Goal: Check status: Check status

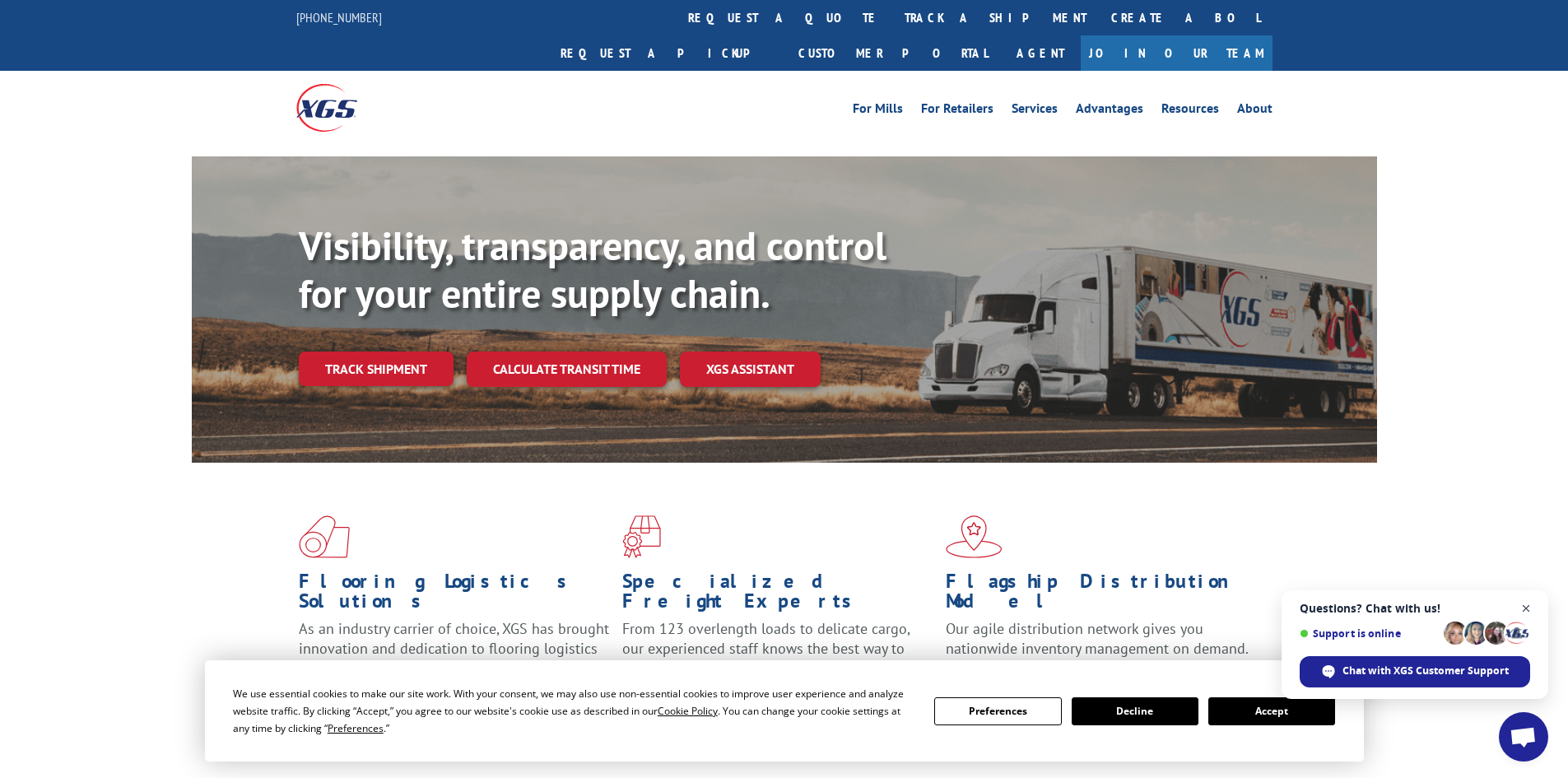
click at [1524, 606] on span "Open chat" at bounding box center [1526, 609] width 20 height 20
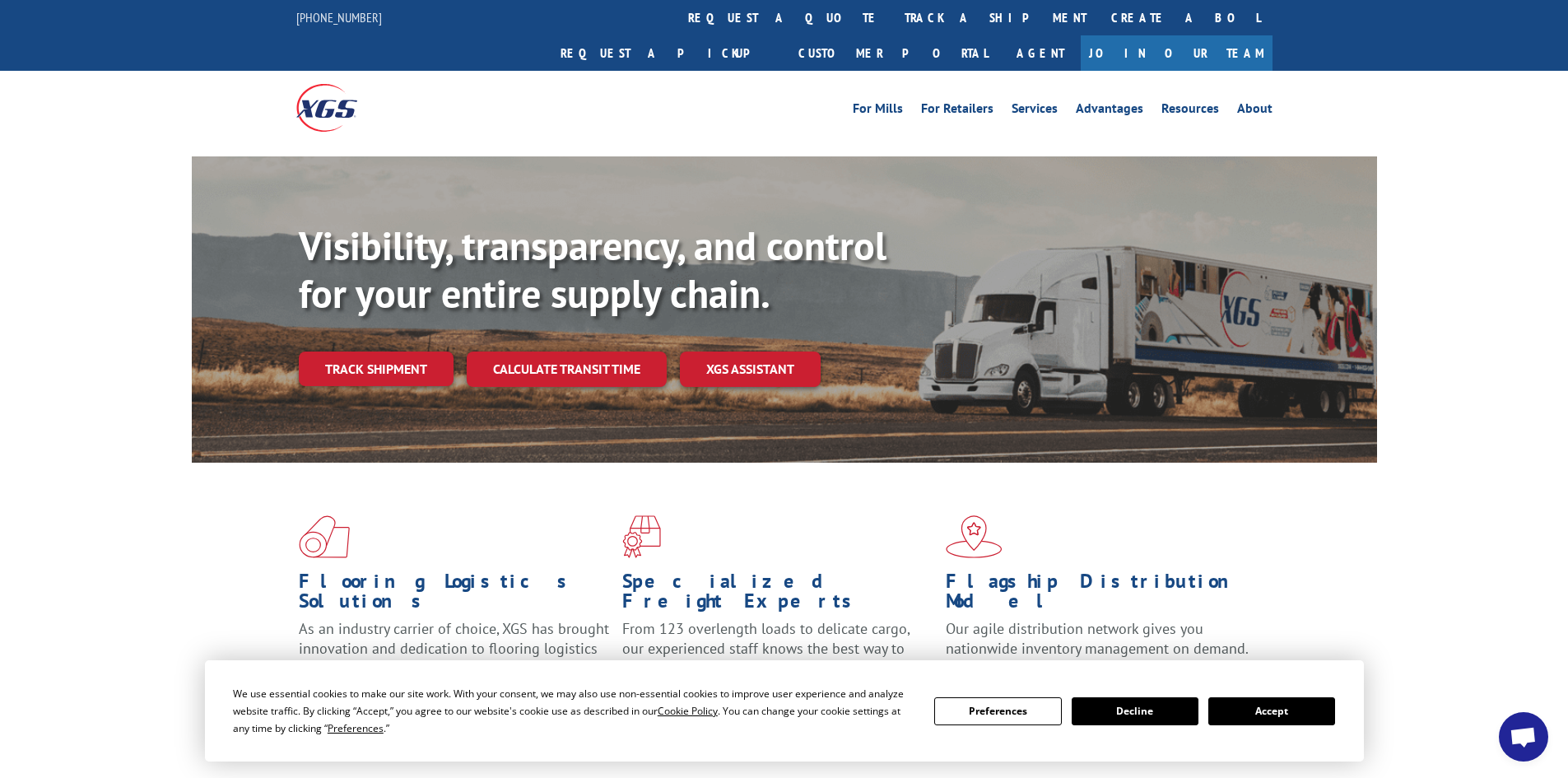
click at [1290, 720] on button "Accept" at bounding box center [1271, 712] width 127 height 28
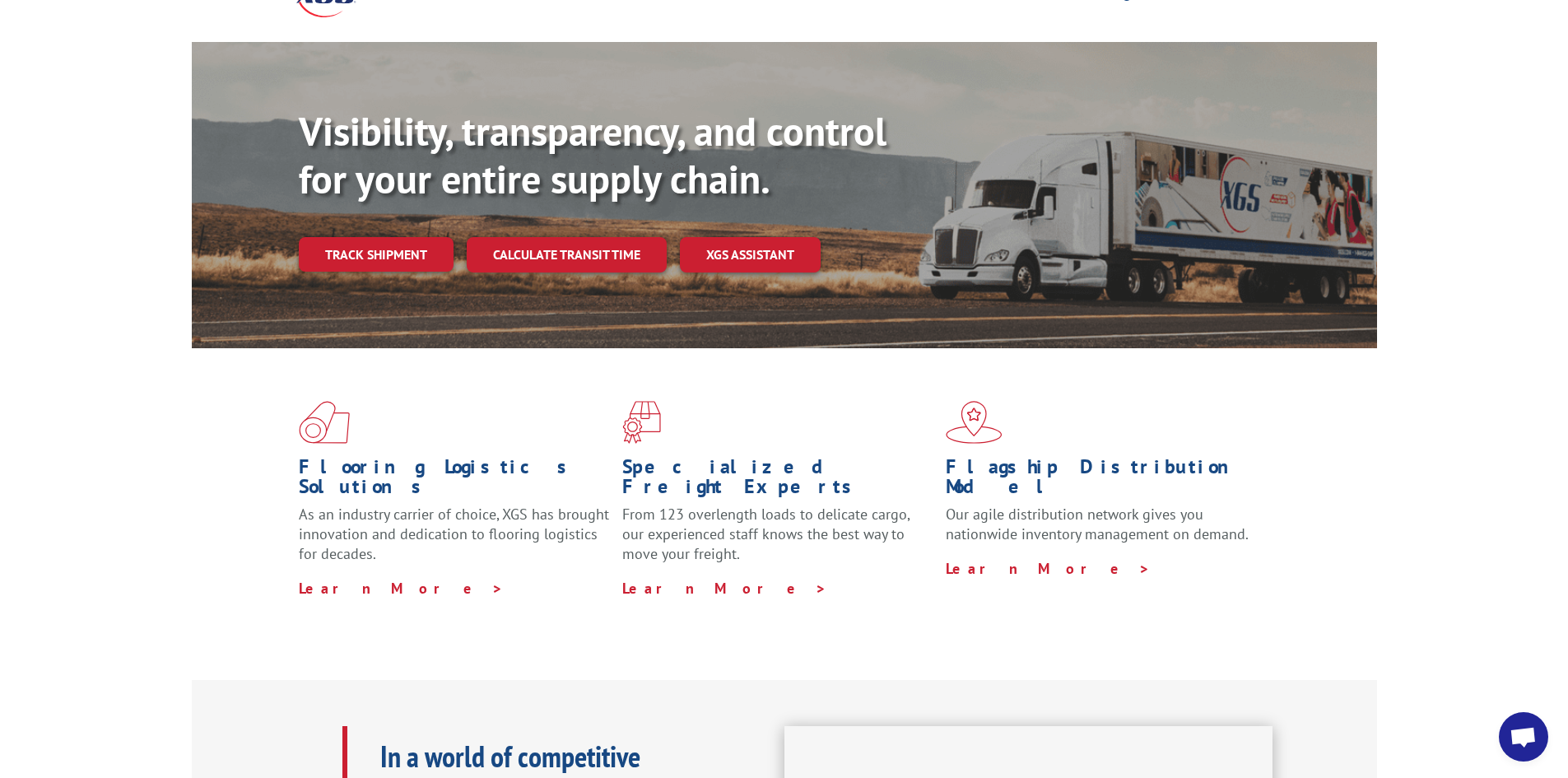
scroll to position [32, 0]
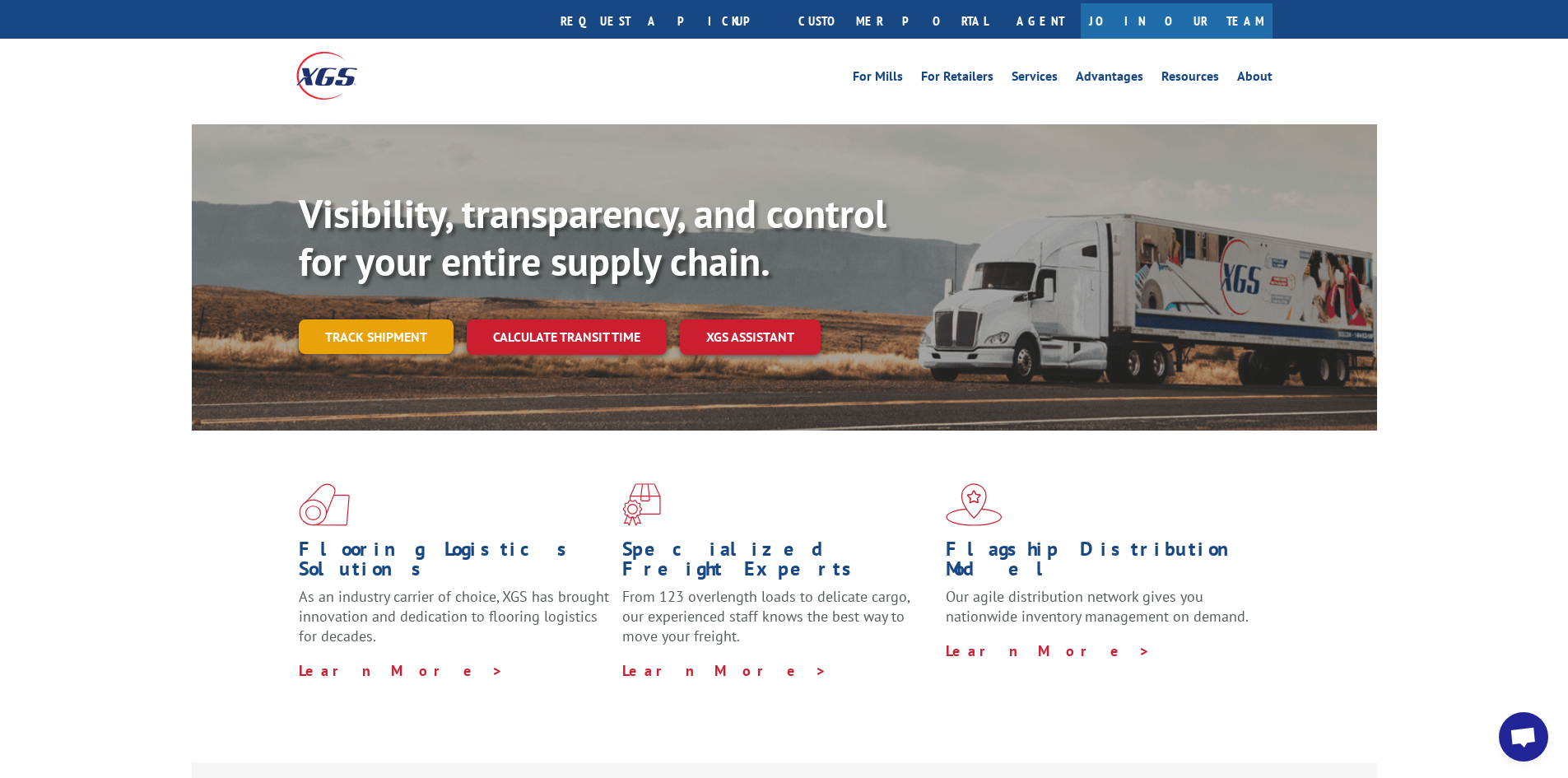
click at [334, 320] on link "Track shipment" at bounding box center [376, 337] width 155 height 35
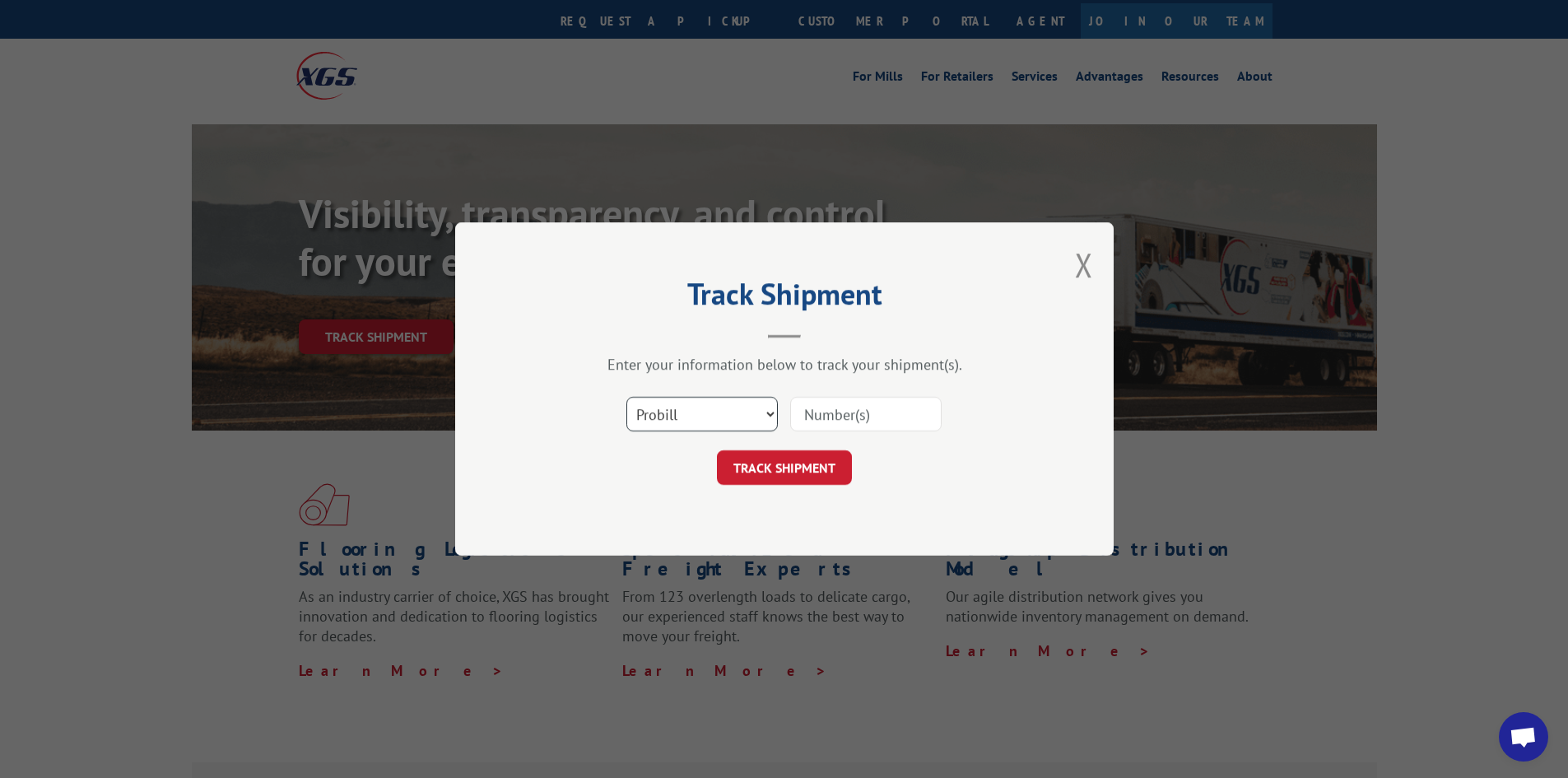
click at [751, 401] on select "Select category... Probill BOL PO" at bounding box center [702, 414] width 151 height 35
select select "bol"
click at [626, 397] on select "Select category... Probill BOL PO" at bounding box center [702, 414] width 151 height 35
click at [894, 424] on input at bounding box center [866, 414] width 151 height 35
paste input "5990632"
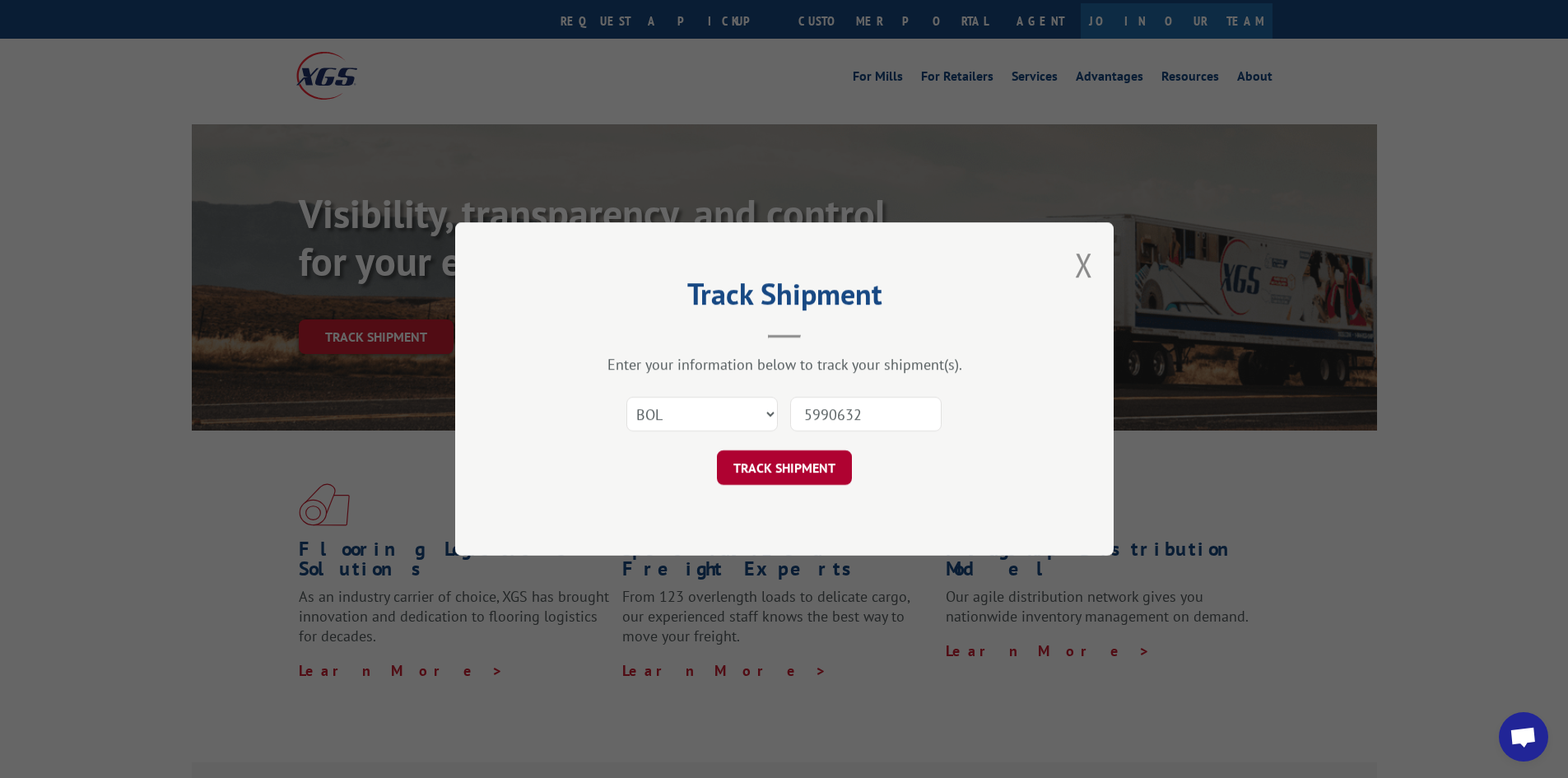
type input "5990632"
click at [816, 462] on button "TRACK SHIPMENT" at bounding box center [785, 467] width 135 height 35
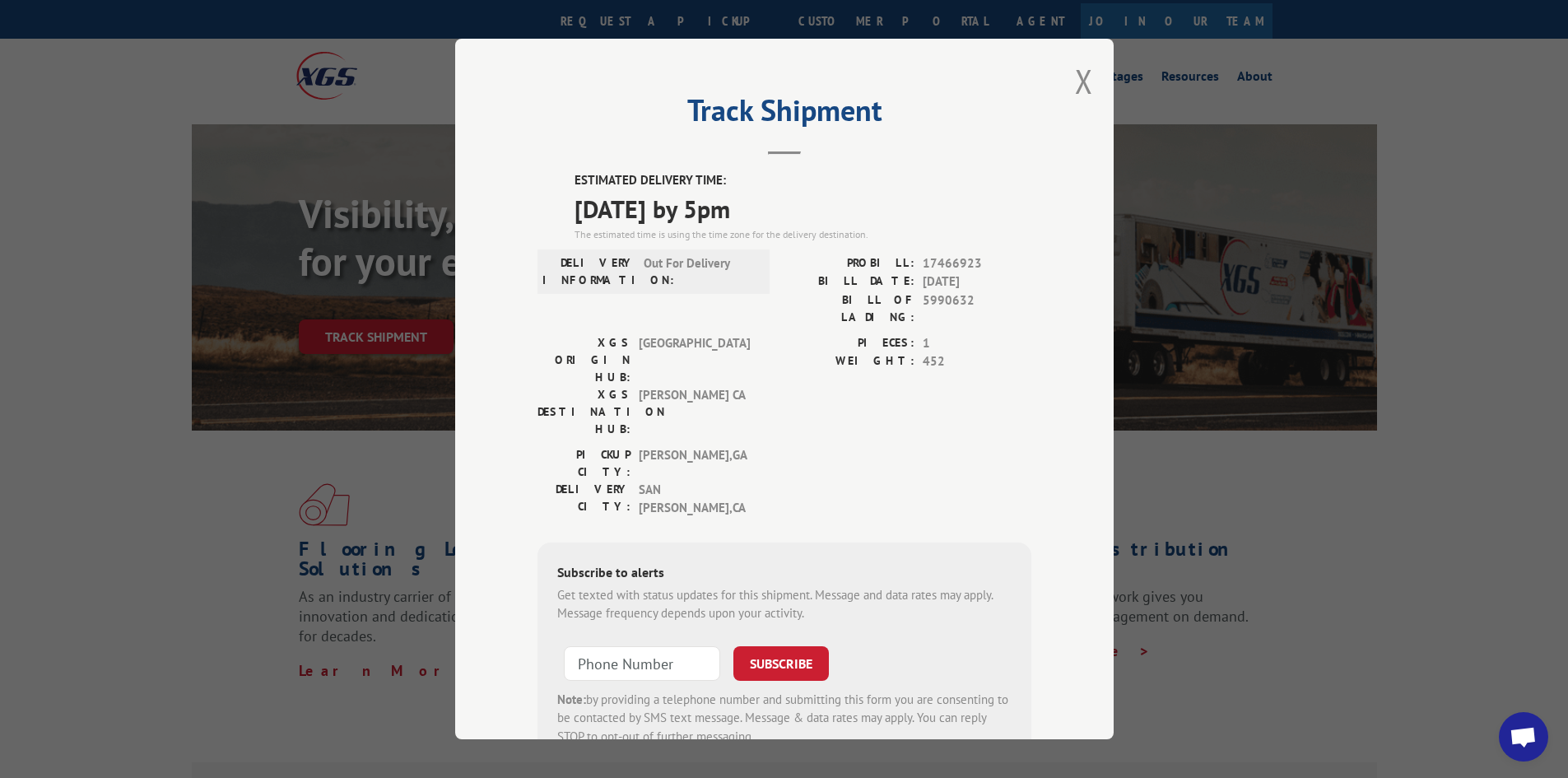
scroll to position [29, 0]
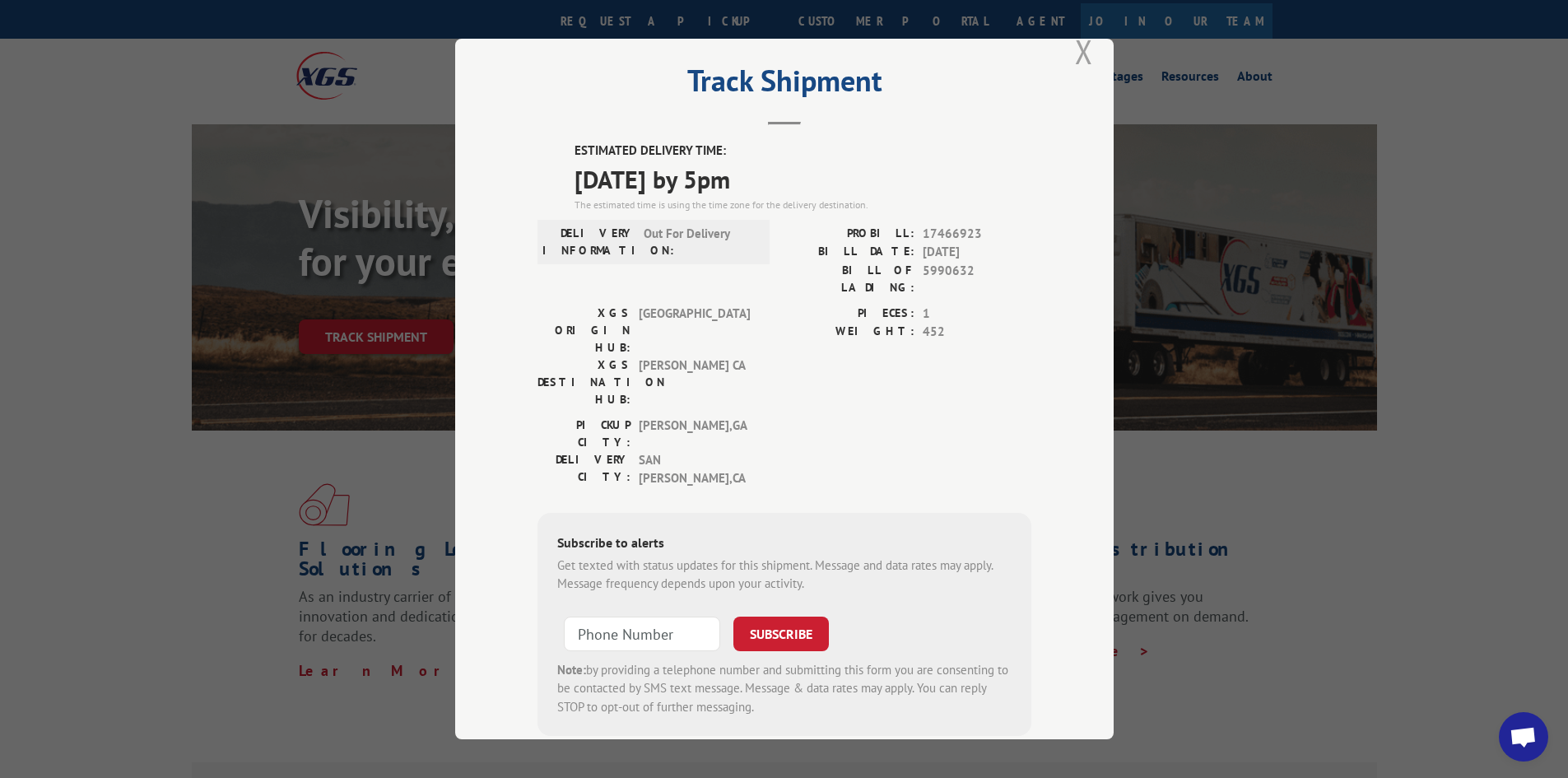
click at [1075, 59] on button "Close modal" at bounding box center [1084, 51] width 18 height 43
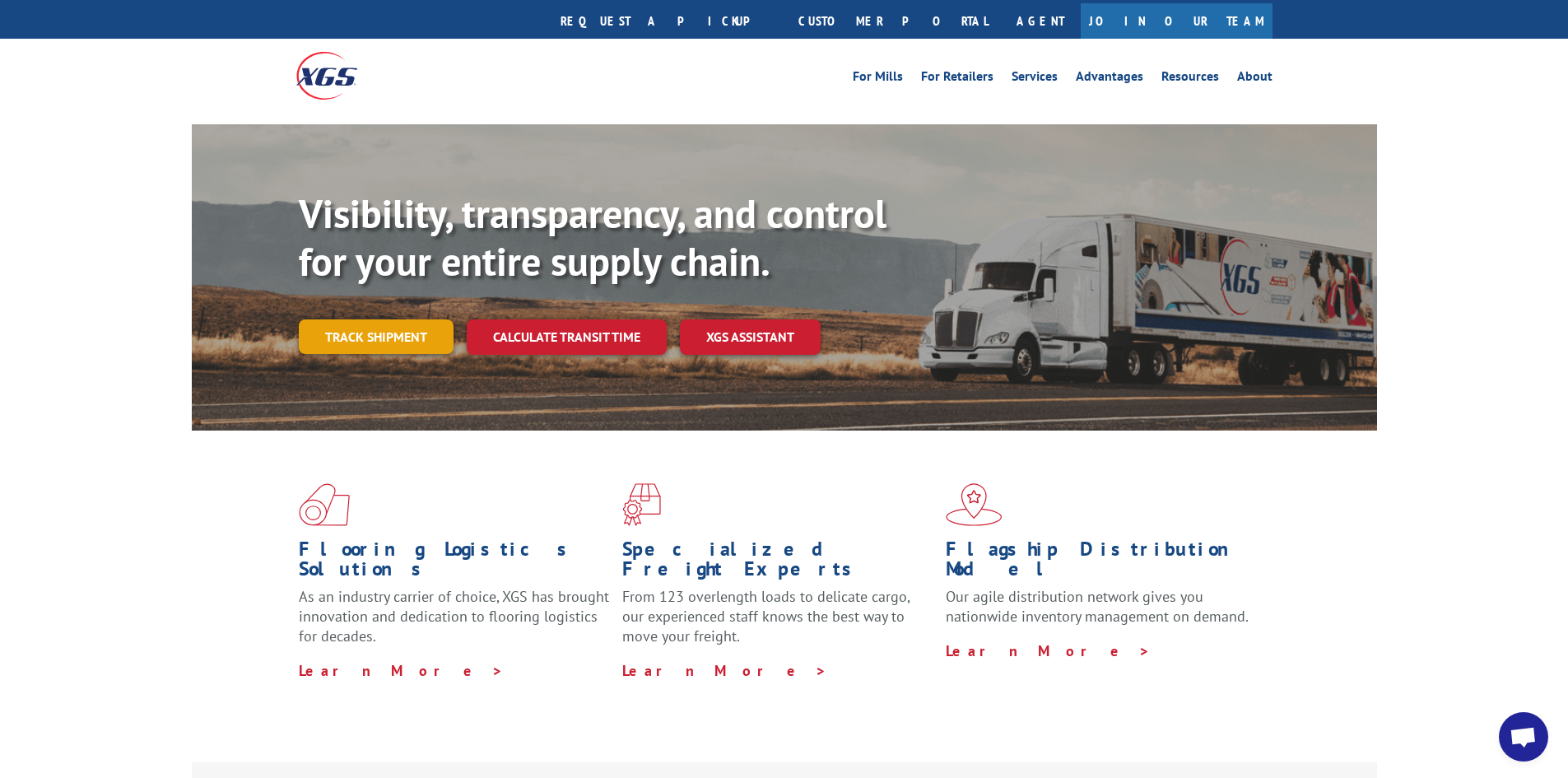
click at [335, 320] on link "Track shipment" at bounding box center [376, 337] width 155 height 35
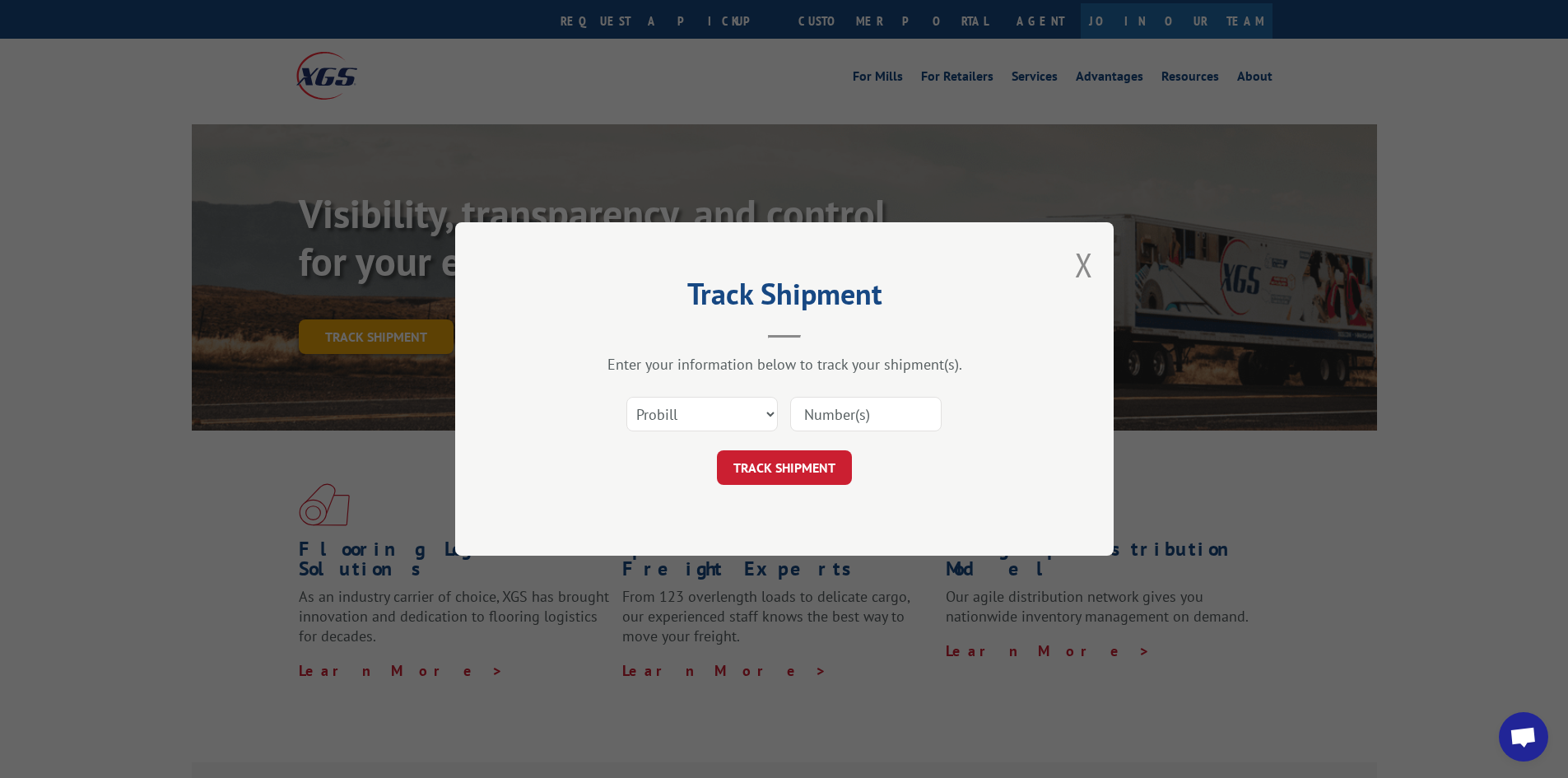
scroll to position [0, 0]
click at [710, 408] on select "Select category... Probill BOL PO" at bounding box center [702, 414] width 151 height 35
select select "bol"
click at [626, 397] on select "Select category... Probill BOL PO" at bounding box center [702, 414] width 151 height 35
drag, startPoint x: 873, startPoint y: 422, endPoint x: 863, endPoint y: 420, distance: 10.2
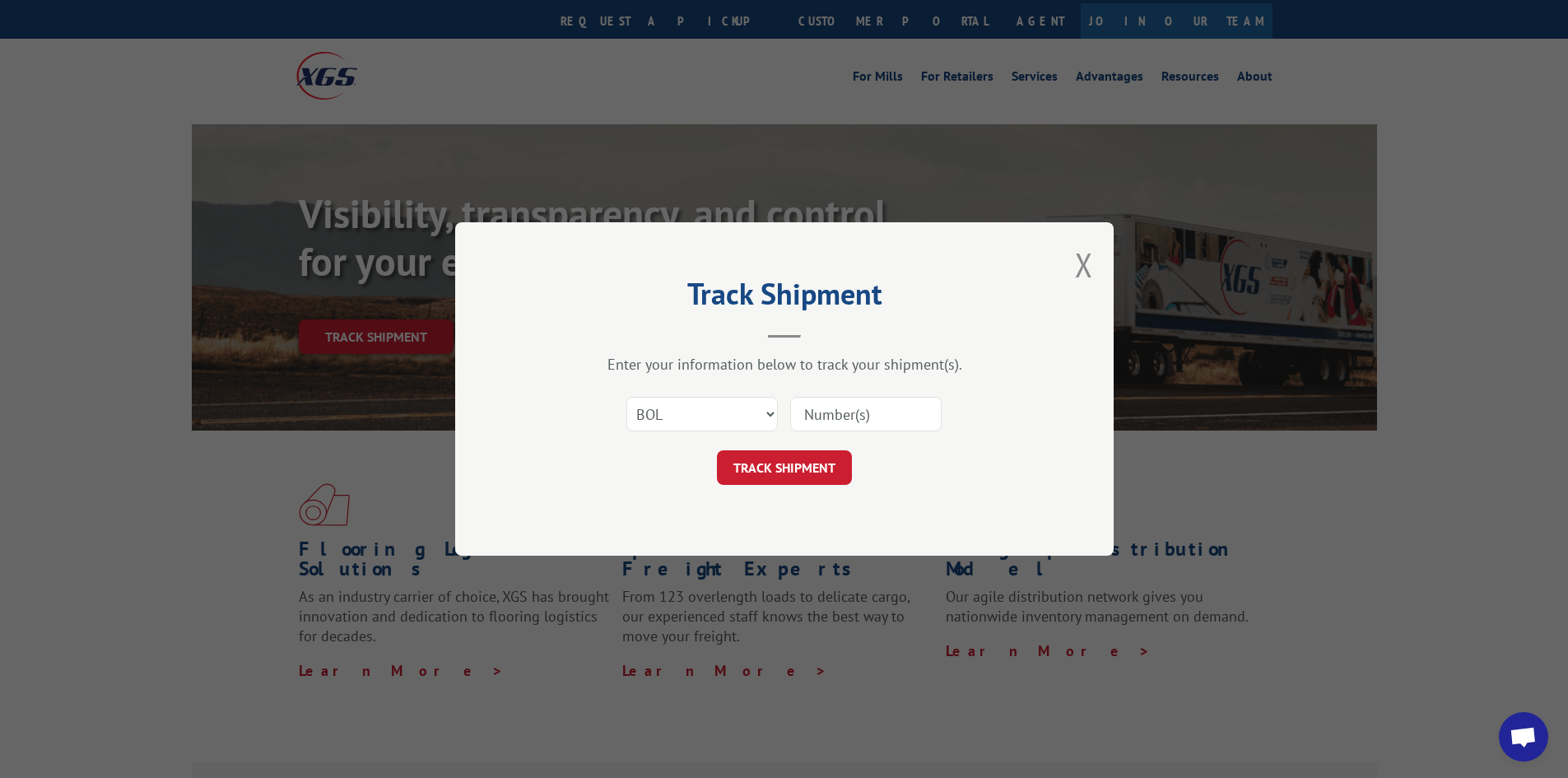
click at [871, 423] on input at bounding box center [866, 414] width 151 height 35
paste input "5990632"
type input "5990632"
click button "TRACK SHIPMENT" at bounding box center [785, 467] width 135 height 35
